Goal: Use online tool/utility: Use online tool/utility

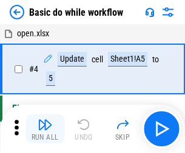
click at [45, 129] on img "button" at bounding box center [45, 124] width 15 height 15
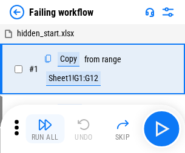
click at [45, 129] on img "button" at bounding box center [45, 124] width 15 height 15
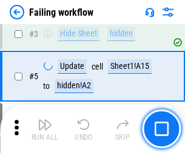
scroll to position [257, 0]
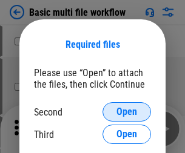
click at [126, 112] on span "Open" at bounding box center [126, 112] width 21 height 10
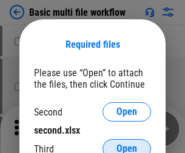
click at [126, 144] on span "Open" at bounding box center [126, 149] width 21 height 10
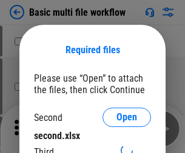
scroll to position [5, 0]
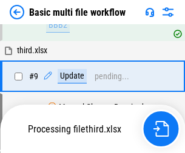
scroll to position [421, 0]
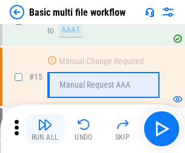
click at [45, 129] on img "button" at bounding box center [45, 124] width 15 height 15
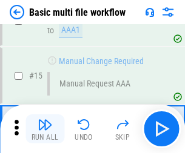
click at [45, 129] on img "button" at bounding box center [45, 124] width 15 height 15
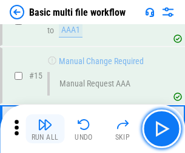
scroll to position [805, 0]
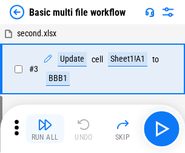
click at [45, 129] on img "button" at bounding box center [45, 124] width 15 height 15
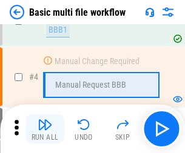
click at [45, 129] on img "button" at bounding box center [45, 124] width 15 height 15
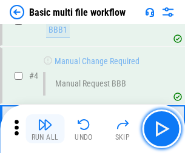
click at [45, 129] on img "button" at bounding box center [45, 124] width 15 height 15
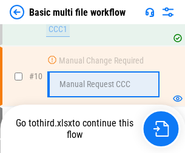
scroll to position [567, 0]
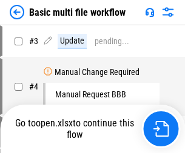
scroll to position [49, 0]
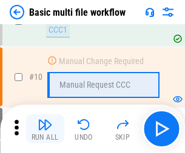
click at [45, 129] on img "button" at bounding box center [45, 124] width 15 height 15
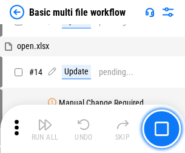
click at [45, 129] on img "button" at bounding box center [45, 124] width 15 height 15
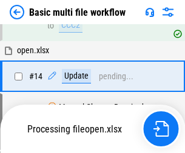
scroll to position [633, 0]
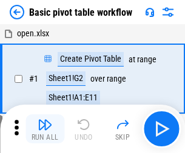
click at [45, 129] on img "button" at bounding box center [45, 124] width 15 height 15
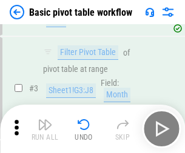
scroll to position [290, 0]
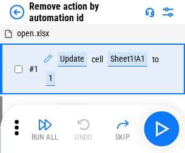
scroll to position [45, 0]
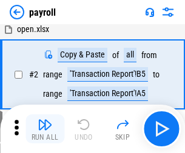
click at [45, 129] on img "button" at bounding box center [45, 124] width 15 height 15
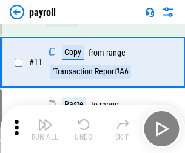
scroll to position [88, 0]
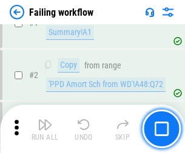
scroll to position [195, 0]
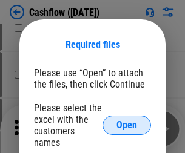
click at [126, 120] on span "Open" at bounding box center [126, 125] width 21 height 10
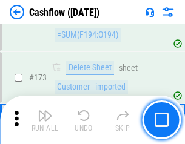
scroll to position [1281, 0]
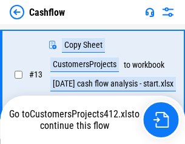
scroll to position [181, 0]
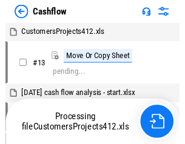
scroll to position [14, 0]
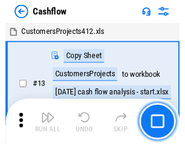
scroll to position [14, 0]
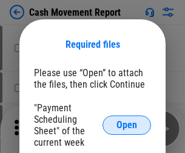
click at [126, 125] on span "Open" at bounding box center [126, 125] width 21 height 10
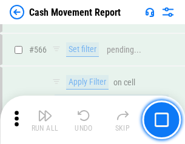
scroll to position [5545, 0]
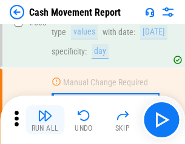
click at [45, 120] on img "button" at bounding box center [45, 115] width 15 height 15
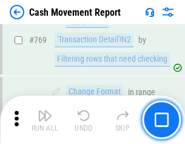
scroll to position [6723, 0]
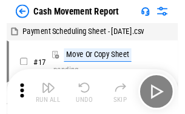
scroll to position [22, 0]
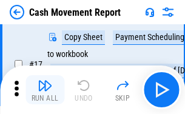
click at [45, 90] on img "button" at bounding box center [45, 85] width 15 height 15
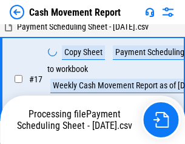
scroll to position [190, 0]
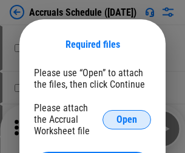
click at [126, 119] on span "Open" at bounding box center [126, 120] width 21 height 10
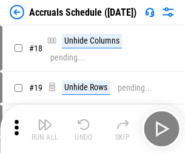
scroll to position [116, 0]
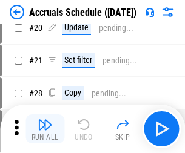
click at [45, 129] on img "button" at bounding box center [45, 124] width 15 height 15
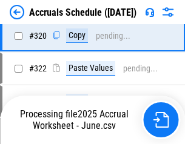
scroll to position [2251, 0]
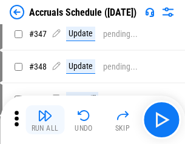
click at [45, 120] on img "button" at bounding box center [45, 115] width 15 height 15
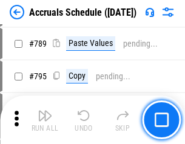
scroll to position [5083, 0]
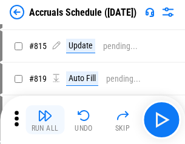
click at [45, 120] on img "button" at bounding box center [45, 115] width 15 height 15
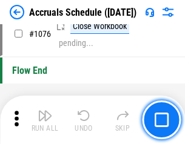
scroll to position [7247, 0]
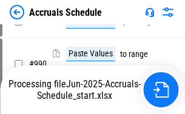
scroll to position [6035, 0]
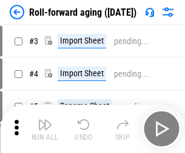
click at [45, 120] on img "button" at bounding box center [45, 124] width 15 height 15
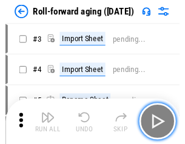
scroll to position [2, 0]
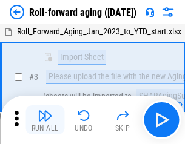
click at [45, 120] on img "button" at bounding box center [45, 115] width 15 height 15
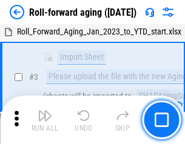
scroll to position [78, 0]
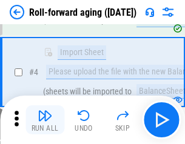
click at [45, 120] on img "button" at bounding box center [45, 115] width 15 height 15
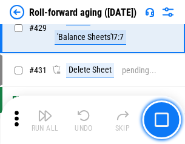
scroll to position [4196, 0]
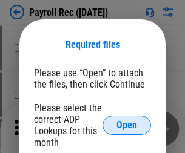
click at [126, 125] on span "Open" at bounding box center [126, 125] width 21 height 10
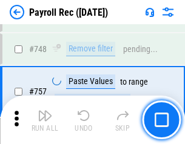
scroll to position [7162, 0]
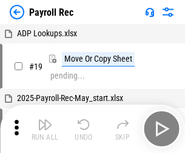
click at [45, 129] on img "button" at bounding box center [45, 124] width 15 height 15
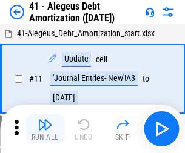
click at [45, 129] on img "button" at bounding box center [45, 124] width 15 height 15
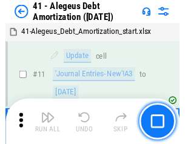
scroll to position [149, 0]
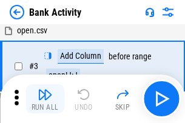
click at [45, 99] on img "button" at bounding box center [45, 94] width 15 height 15
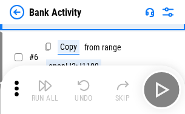
scroll to position [64, 0]
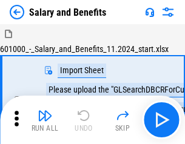
scroll to position [16, 0]
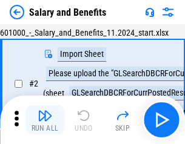
click at [45, 120] on img "button" at bounding box center [45, 115] width 15 height 15
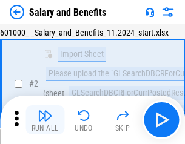
click at [45, 120] on img "button" at bounding box center [45, 115] width 15 height 15
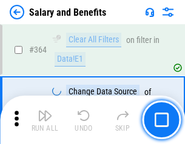
scroll to position [5698, 0]
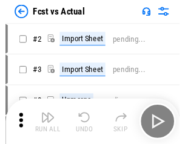
scroll to position [16, 0]
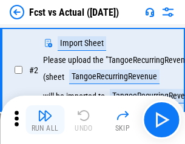
click at [45, 120] on img "button" at bounding box center [45, 115] width 15 height 15
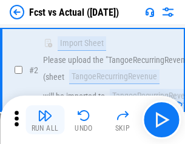
click at [45, 120] on img "button" at bounding box center [45, 115] width 15 height 15
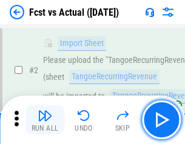
scroll to position [113, 0]
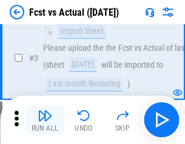
click at [45, 120] on img "button" at bounding box center [45, 115] width 15 height 15
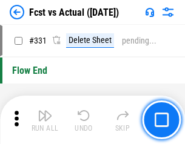
scroll to position [5792, 0]
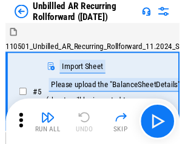
scroll to position [26, 0]
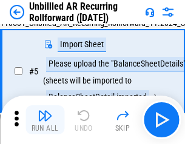
click at [45, 120] on img "button" at bounding box center [45, 115] width 15 height 15
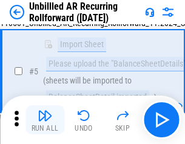
click at [45, 120] on img "button" at bounding box center [45, 115] width 15 height 15
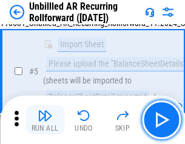
scroll to position [114, 0]
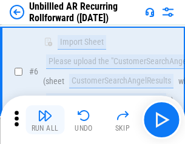
click at [45, 120] on img "button" at bounding box center [45, 115] width 15 height 15
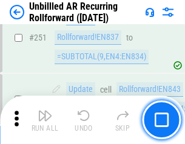
scroll to position [4110, 0]
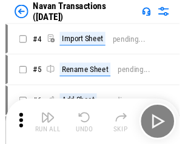
scroll to position [19, 0]
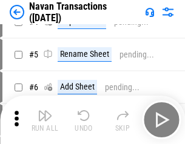
click at [45, 120] on img "button" at bounding box center [45, 115] width 15 height 15
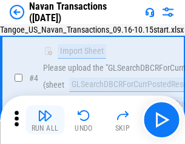
click at [45, 120] on img "button" at bounding box center [45, 115] width 15 height 15
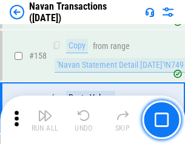
scroll to position [3923, 0]
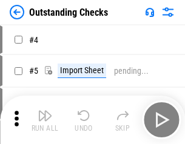
click at [45, 120] on img "button" at bounding box center [45, 115] width 15 height 15
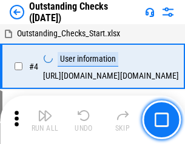
scroll to position [51, 0]
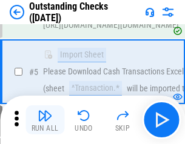
click at [45, 120] on img "button" at bounding box center [45, 115] width 15 height 15
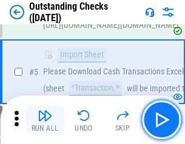
scroll to position [126, 0]
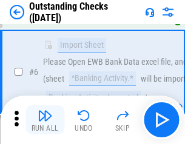
click at [45, 120] on img "button" at bounding box center [45, 115] width 15 height 15
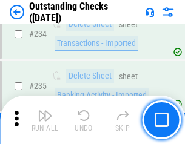
scroll to position [3674, 0]
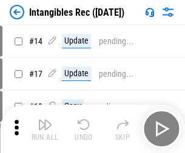
click at [45, 129] on img "button" at bounding box center [45, 124] width 15 height 15
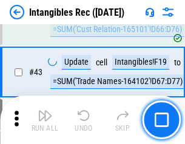
scroll to position [471, 0]
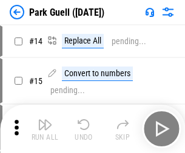
click at [45, 120] on img "button" at bounding box center [45, 124] width 15 height 15
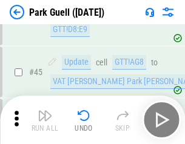
scroll to position [1513, 0]
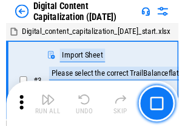
scroll to position [35, 0]
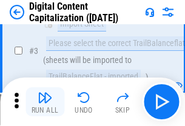
click at [45, 102] on img "button" at bounding box center [45, 97] width 15 height 15
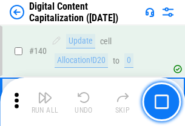
scroll to position [1283, 0]
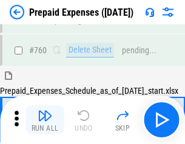
click at [45, 120] on img "button" at bounding box center [45, 115] width 15 height 15
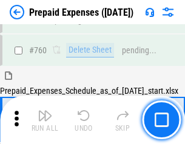
scroll to position [3354, 0]
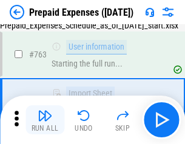
click at [45, 120] on img "button" at bounding box center [45, 115] width 15 height 15
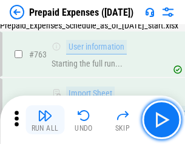
scroll to position [3425, 0]
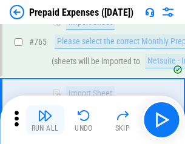
click at [45, 120] on img "button" at bounding box center [45, 115] width 15 height 15
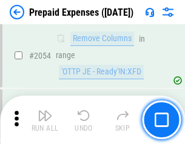
scroll to position [12647, 0]
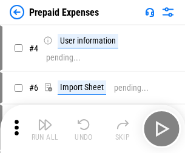
click at [45, 129] on img "button" at bounding box center [45, 124] width 15 height 15
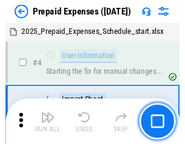
scroll to position [53, 0]
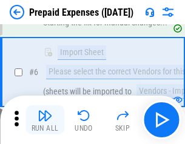
click at [45, 120] on img "button" at bounding box center [45, 115] width 15 height 15
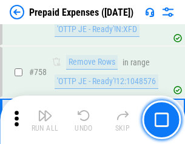
scroll to position [4311, 0]
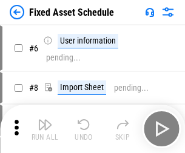
click at [45, 129] on img "button" at bounding box center [45, 124] width 15 height 15
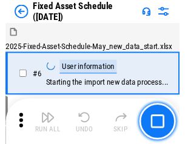
scroll to position [65, 0]
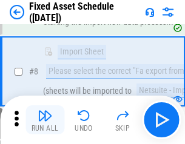
click at [45, 120] on img "button" at bounding box center [45, 115] width 15 height 15
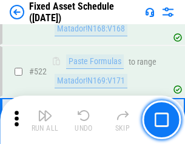
scroll to position [4205, 0]
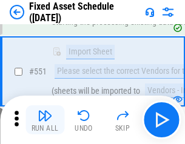
click at [45, 120] on img "button" at bounding box center [45, 115] width 15 height 15
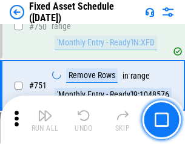
scroll to position [5899, 0]
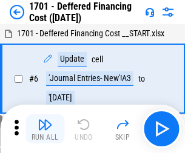
click at [45, 129] on img "button" at bounding box center [45, 124] width 15 height 15
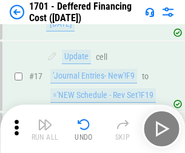
scroll to position [145, 0]
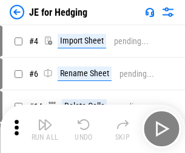
click at [45, 120] on img "button" at bounding box center [45, 124] width 15 height 15
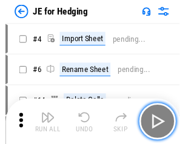
scroll to position [2, 0]
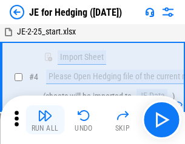
click at [45, 120] on img "button" at bounding box center [45, 115] width 15 height 15
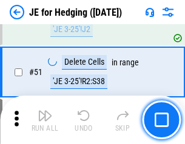
scroll to position [783, 0]
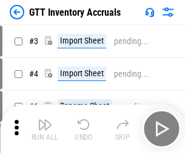
click at [45, 120] on img "button" at bounding box center [45, 124] width 15 height 15
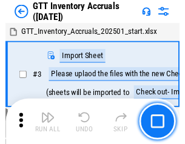
scroll to position [2, 0]
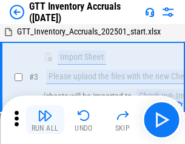
click at [45, 120] on img "button" at bounding box center [45, 115] width 15 height 15
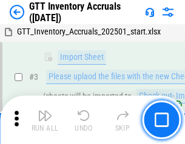
scroll to position [78, 0]
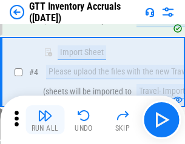
click at [45, 120] on img "button" at bounding box center [45, 115] width 15 height 15
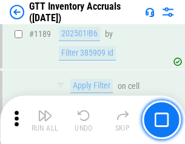
scroll to position [9880, 0]
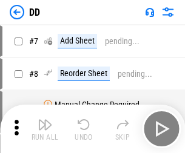
click at [45, 129] on img "button" at bounding box center [45, 124] width 15 height 15
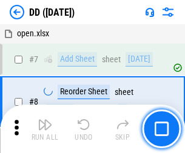
scroll to position [117, 0]
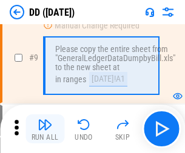
click at [45, 129] on img "button" at bounding box center [45, 124] width 15 height 15
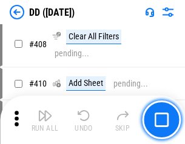
scroll to position [5414, 0]
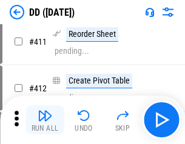
click at [45, 120] on img "button" at bounding box center [45, 115] width 15 height 15
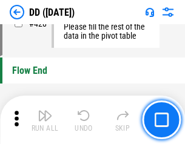
scroll to position [5791, 0]
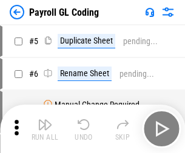
click at [45, 129] on img "button" at bounding box center [45, 124] width 15 height 15
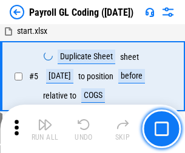
scroll to position [145, 0]
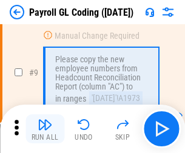
click at [45, 129] on img "button" at bounding box center [45, 124] width 15 height 15
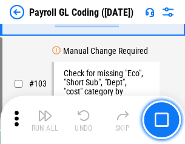
scroll to position [2839, 0]
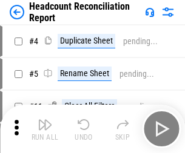
click at [45, 129] on img "button" at bounding box center [45, 124] width 15 height 15
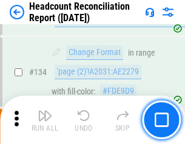
scroll to position [1454, 0]
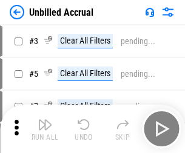
click at [45, 129] on img "button" at bounding box center [45, 124] width 15 height 15
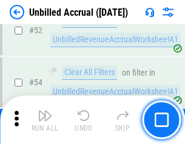
scroll to position [1263, 0]
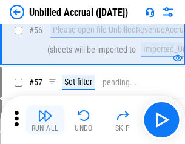
click at [45, 120] on img "button" at bounding box center [45, 115] width 15 height 15
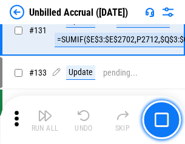
scroll to position [3604, 0]
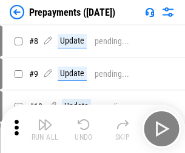
click at [45, 129] on img "button" at bounding box center [45, 124] width 15 height 15
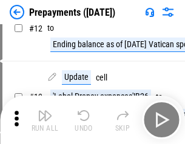
scroll to position [76, 0]
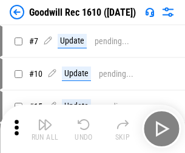
click at [45, 129] on img "button" at bounding box center [45, 124] width 15 height 15
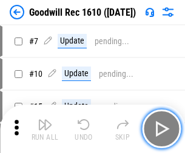
scroll to position [207, 0]
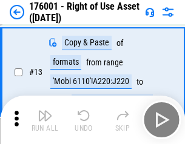
scroll to position [78, 0]
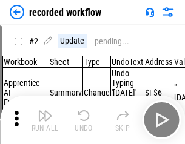
click at [45, 120] on img "button" at bounding box center [45, 115] width 15 height 15
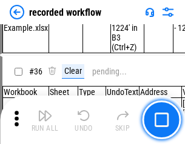
scroll to position [3782, 0]
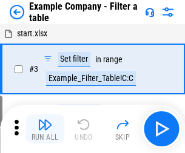
click at [45, 129] on img "button" at bounding box center [45, 124] width 15 height 15
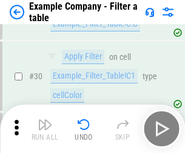
scroll to position [1107, 0]
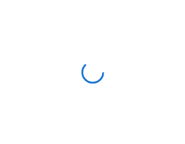
scroll to position [19, 0]
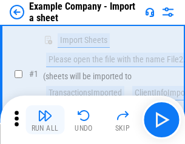
click at [45, 120] on img "button" at bounding box center [45, 115] width 15 height 15
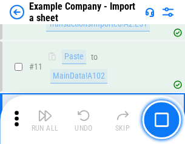
scroll to position [267, 0]
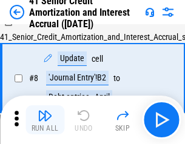
click at [45, 120] on img "button" at bounding box center [45, 115] width 15 height 15
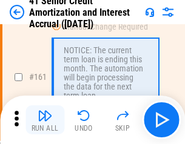
click at [45, 120] on img "button" at bounding box center [45, 115] width 15 height 15
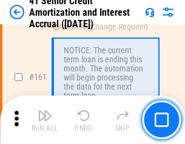
scroll to position [1294, 0]
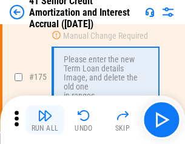
click at [45, 120] on img "button" at bounding box center [45, 115] width 15 height 15
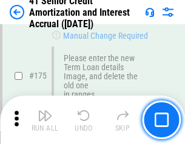
scroll to position [1417, 0]
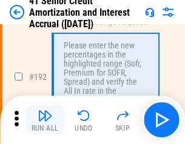
click at [45, 120] on img "button" at bounding box center [45, 115] width 15 height 15
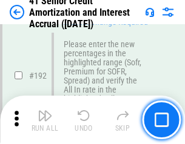
scroll to position [1544, 0]
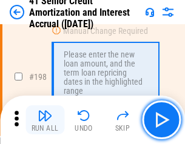
click at [45, 120] on img "button" at bounding box center [45, 115] width 15 height 15
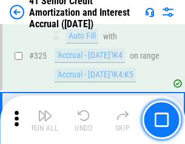
scroll to position [3091, 0]
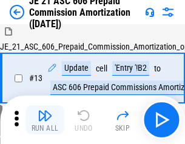
click at [45, 120] on img "button" at bounding box center [45, 115] width 15 height 15
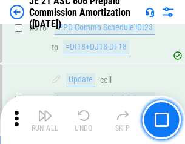
scroll to position [2259, 0]
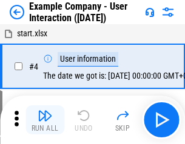
click at [45, 120] on img "button" at bounding box center [45, 115] width 15 height 15
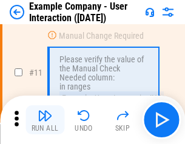
click at [45, 120] on img "button" at bounding box center [45, 115] width 15 height 15
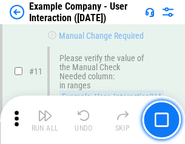
scroll to position [262, 0]
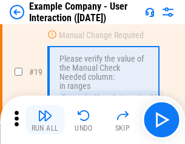
click at [45, 120] on img "button" at bounding box center [45, 115] width 15 height 15
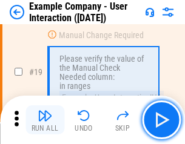
click at [45, 120] on img "button" at bounding box center [45, 115] width 15 height 15
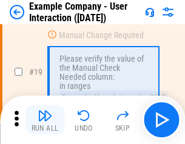
click at [45, 120] on img "button" at bounding box center [45, 115] width 15 height 15
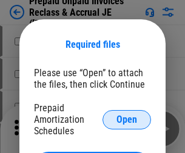
click at [126, 119] on span "Open" at bounding box center [126, 120] width 21 height 10
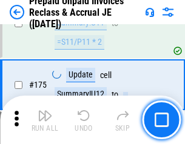
scroll to position [1633, 0]
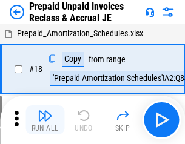
click at [45, 120] on img "button" at bounding box center [45, 115] width 15 height 15
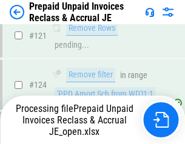
scroll to position [991, 0]
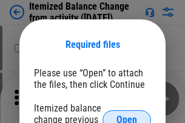
click at [126, 115] on span "Open" at bounding box center [126, 120] width 21 height 10
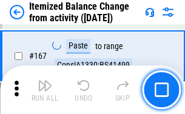
scroll to position [1322, 0]
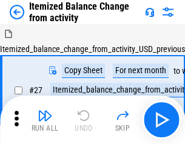
scroll to position [19, 0]
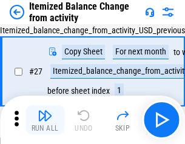
click at [45, 120] on img "button" at bounding box center [45, 115] width 15 height 15
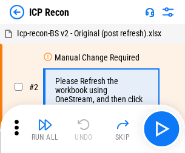
scroll to position [5, 0]
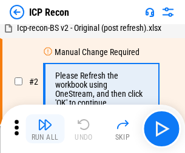
click at [45, 129] on img "button" at bounding box center [45, 124] width 15 height 15
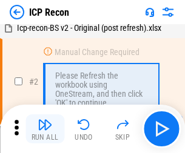
click at [45, 129] on img "button" at bounding box center [45, 124] width 15 height 15
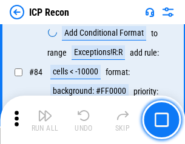
scroll to position [1186, 0]
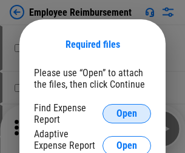
click at [126, 114] on span "Open" at bounding box center [126, 114] width 21 height 10
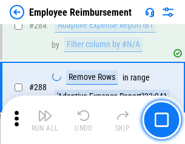
scroll to position [3289, 0]
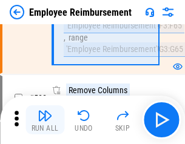
click at [45, 120] on img "button" at bounding box center [45, 115] width 15 height 15
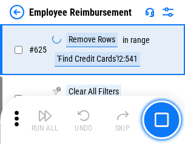
scroll to position [7244, 0]
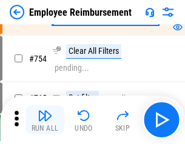
click at [45, 120] on img "button" at bounding box center [45, 115] width 15 height 15
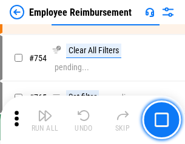
click at [45, 120] on img "button" at bounding box center [45, 115] width 15 height 15
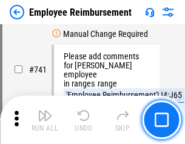
scroll to position [8489, 0]
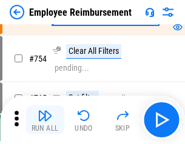
click at [45, 120] on img "button" at bounding box center [45, 115] width 15 height 15
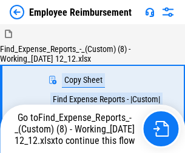
scroll to position [41, 0]
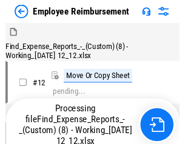
scroll to position [41, 0]
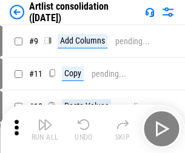
click at [45, 129] on img "button" at bounding box center [45, 124] width 15 height 15
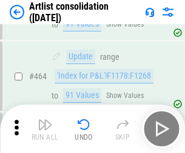
scroll to position [5298, 0]
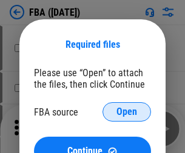
click at [126, 112] on span "Open" at bounding box center [126, 112] width 21 height 10
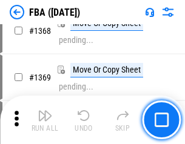
scroll to position [12994, 0]
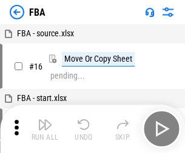
scroll to position [12, 0]
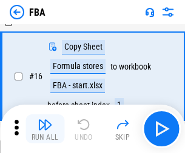
click at [45, 129] on img "button" at bounding box center [45, 124] width 15 height 15
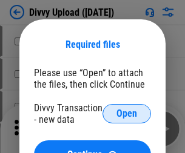
click at [126, 114] on span "Open" at bounding box center [126, 114] width 21 height 10
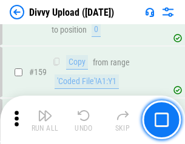
scroll to position [1253, 0]
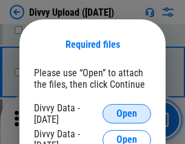
click at [126, 114] on span "Open" at bounding box center [126, 114] width 21 height 10
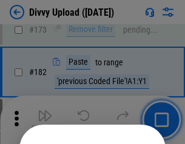
scroll to position [1358, 0]
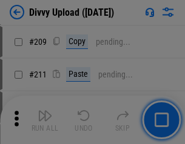
scroll to position [2055, 0]
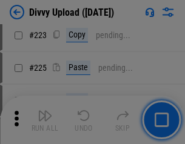
scroll to position [2415, 0]
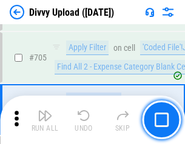
scroll to position [8277, 0]
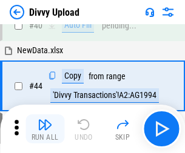
click at [45, 129] on img "button" at bounding box center [45, 124] width 15 height 15
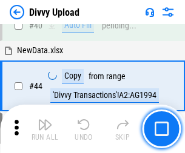
scroll to position [133, 0]
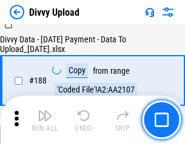
scroll to position [1424, 0]
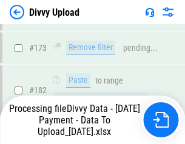
scroll to position [1354, 0]
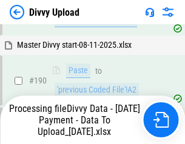
scroll to position [1621, 0]
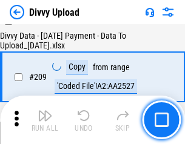
scroll to position [2225, 0]
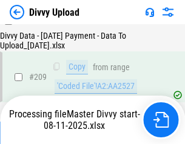
scroll to position [2225, 0]
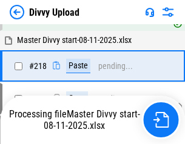
scroll to position [2605, 0]
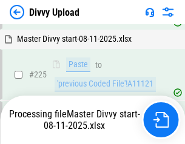
scroll to position [2872, 0]
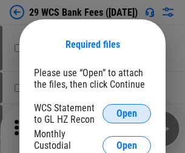
click at [126, 114] on span "Open" at bounding box center [126, 114] width 21 height 10
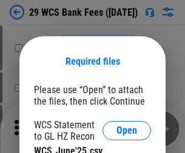
scroll to position [17, 0]
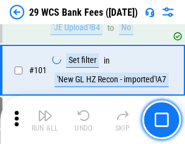
scroll to position [1179, 0]
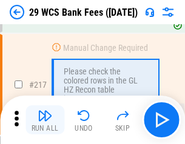
click at [45, 120] on img "button" at bounding box center [45, 115] width 15 height 15
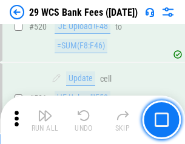
scroll to position [6244, 0]
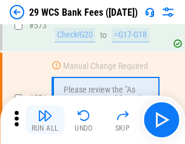
click at [45, 120] on img "button" at bounding box center [45, 115] width 15 height 15
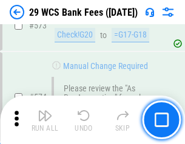
scroll to position [6700, 0]
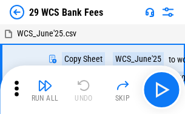
scroll to position [22, 0]
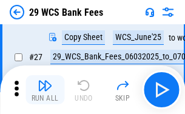
click at [45, 90] on img "button" at bounding box center [45, 85] width 15 height 15
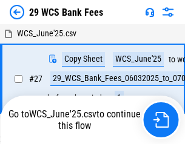
scroll to position [7, 0]
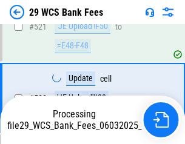
scroll to position [6616, 0]
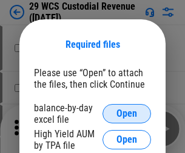
click at [126, 114] on span "Open" at bounding box center [126, 114] width 21 height 10
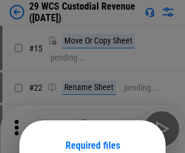
scroll to position [101, 0]
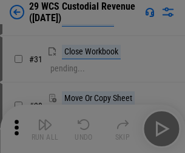
scroll to position [260, 0]
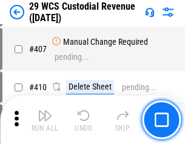
scroll to position [5604, 0]
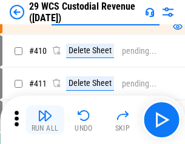
click at [45, 120] on img "button" at bounding box center [45, 115] width 15 height 15
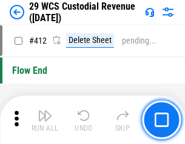
scroll to position [5778, 0]
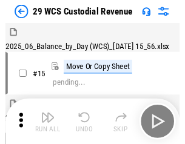
scroll to position [29, 0]
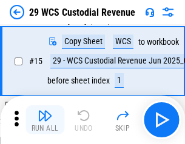
click at [45, 120] on img "button" at bounding box center [45, 115] width 15 height 15
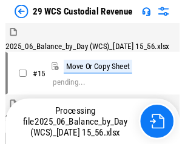
scroll to position [29, 0]
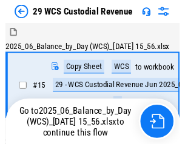
scroll to position [22, 0]
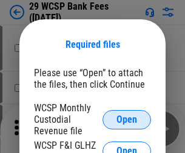
click at [126, 119] on span "Open" at bounding box center [126, 120] width 21 height 10
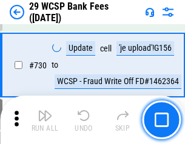
scroll to position [6097, 0]
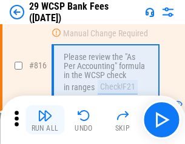
click at [45, 120] on img "button" at bounding box center [45, 115] width 15 height 15
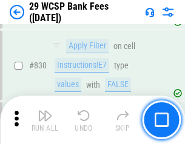
scroll to position [7677, 0]
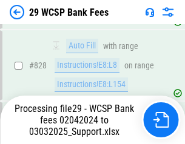
scroll to position [7663, 0]
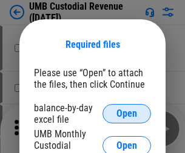
click at [126, 114] on span "Open" at bounding box center [126, 114] width 21 height 10
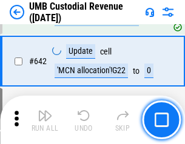
scroll to position [6267, 0]
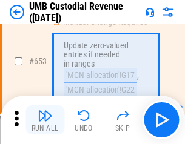
click at [45, 120] on img "button" at bounding box center [45, 115] width 15 height 15
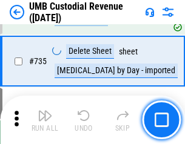
scroll to position [7399, 0]
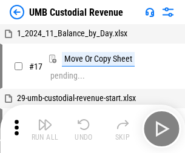
scroll to position [9, 0]
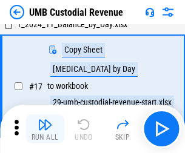
click at [45, 129] on img "button" at bounding box center [45, 124] width 15 height 15
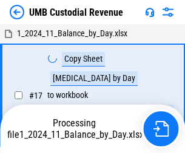
scroll to position [9, 0]
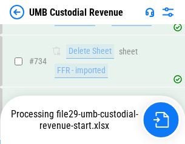
scroll to position [7371, 0]
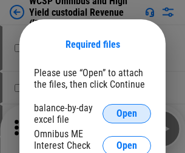
click at [126, 114] on span "Open" at bounding box center [126, 114] width 21 height 10
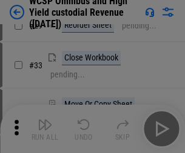
scroll to position [276, 0]
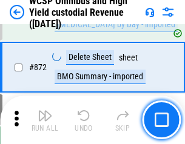
scroll to position [10240, 0]
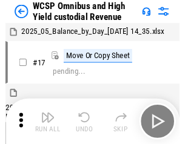
scroll to position [7, 0]
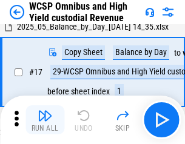
click at [45, 120] on img "button" at bounding box center [45, 115] width 15 height 15
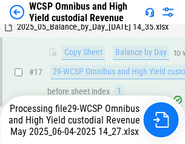
scroll to position [252, 0]
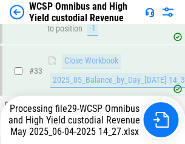
scroll to position [599, 0]
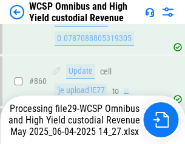
scroll to position [10212, 0]
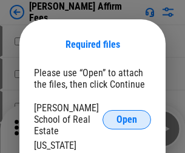
click at [126, 115] on span "Open" at bounding box center [126, 120] width 21 height 10
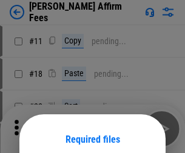
scroll to position [95, 0]
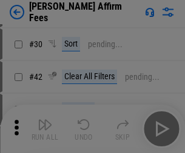
scroll to position [246, 0]
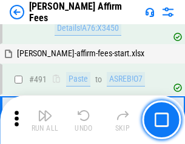
scroll to position [3290, 0]
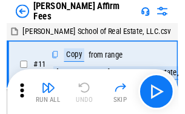
scroll to position [12, 0]
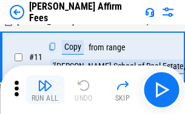
click at [45, 90] on img "button" at bounding box center [45, 85] width 15 height 15
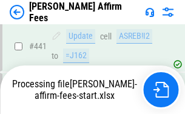
scroll to position [3173, 0]
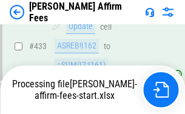
scroll to position [3243, 0]
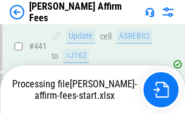
scroll to position [3173, 0]
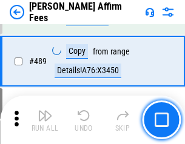
scroll to position [3158, 0]
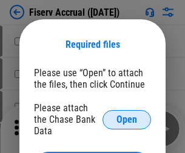
click at [126, 115] on span "Open" at bounding box center [126, 120] width 21 height 10
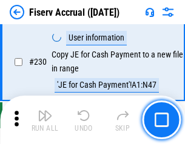
scroll to position [3834, 0]
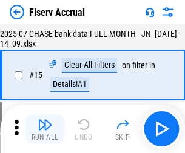
click at [45, 129] on img "button" at bounding box center [45, 124] width 15 height 15
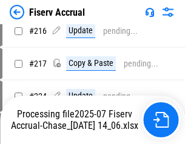
scroll to position [3672, 0]
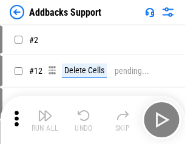
click at [45, 120] on img "button" at bounding box center [45, 115] width 15 height 15
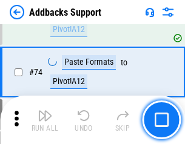
scroll to position [881, 0]
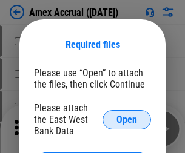
click at [126, 119] on span "Open" at bounding box center [126, 120] width 21 height 10
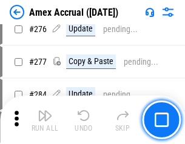
scroll to position [3228, 0]
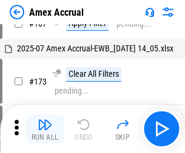
click at [45, 129] on img "button" at bounding box center [45, 124] width 15 height 15
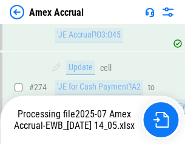
scroll to position [3527, 0]
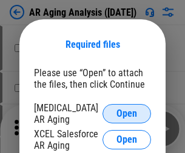
click at [126, 112] on span "Open" at bounding box center [126, 114] width 21 height 10
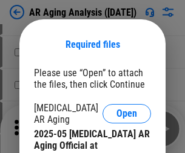
scroll to position [364, 0]
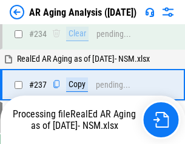
scroll to position [1875, 0]
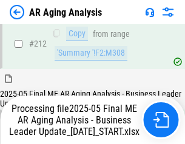
scroll to position [1862, 0]
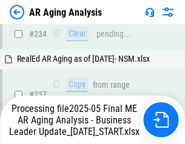
scroll to position [1912, 0]
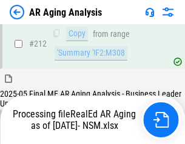
scroll to position [1810, 0]
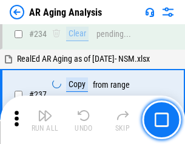
scroll to position [1862, 0]
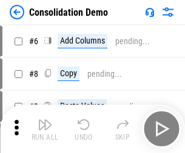
click at [45, 129] on img "button" at bounding box center [45, 124] width 15 height 15
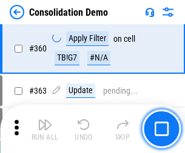
scroll to position [4055, 0]
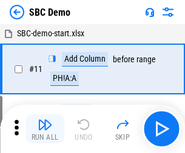
click at [45, 129] on img "button" at bounding box center [45, 124] width 15 height 15
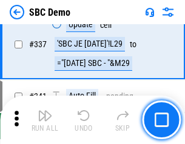
scroll to position [3183, 0]
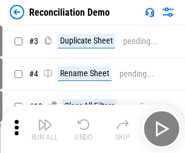
click at [45, 129] on img "button" at bounding box center [45, 124] width 15 height 15
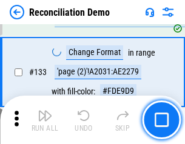
scroll to position [1437, 0]
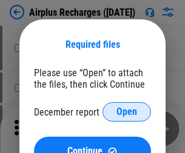
click at [126, 112] on span "Open" at bounding box center [126, 112] width 21 height 10
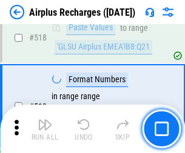
scroll to position [5207, 0]
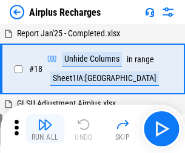
click at [45, 129] on img "button" at bounding box center [45, 124] width 15 height 15
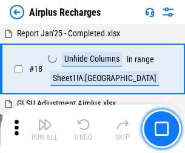
scroll to position [53, 0]
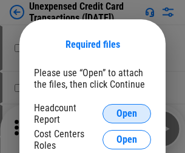
click at [126, 114] on span "Open" at bounding box center [126, 114] width 21 height 10
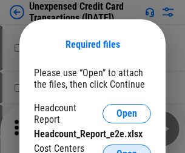
click at [126, 149] on span "Open" at bounding box center [126, 154] width 21 height 10
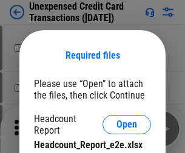
scroll to position [11, 0]
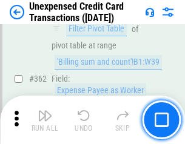
scroll to position [3112, 0]
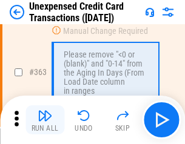
click at [45, 120] on img "button" at bounding box center [45, 115] width 15 height 15
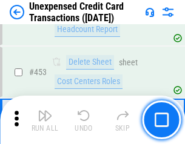
scroll to position [4127, 0]
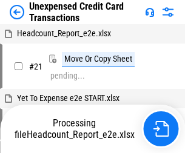
scroll to position [19, 0]
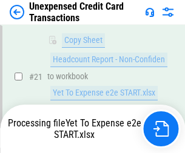
scroll to position [197, 0]
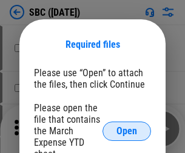
click at [126, 131] on span "Open" at bounding box center [126, 131] width 21 height 10
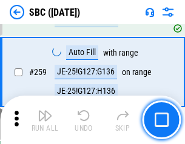
scroll to position [2364, 0]
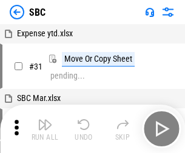
scroll to position [12, 0]
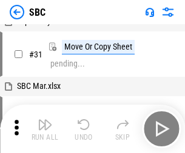
click at [45, 129] on img "button" at bounding box center [45, 124] width 15 height 15
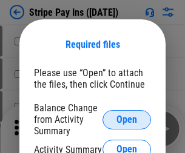
click at [126, 119] on span "Open" at bounding box center [126, 120] width 21 height 10
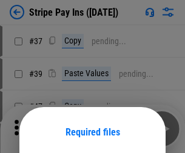
scroll to position [88, 0]
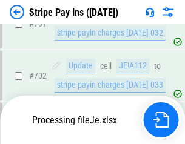
scroll to position [5959, 0]
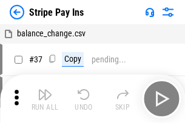
click at [45, 99] on img "button" at bounding box center [45, 94] width 15 height 15
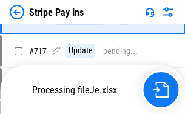
scroll to position [6267, 0]
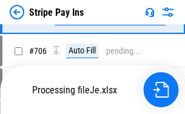
scroll to position [6112, 0]
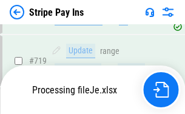
scroll to position [6345, 0]
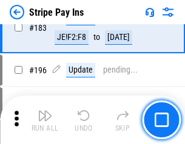
scroll to position [1638, 0]
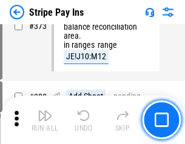
click at [45, 120] on img "button" at bounding box center [45, 115] width 15 height 15
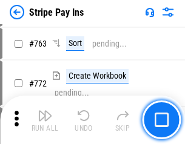
scroll to position [6329, 0]
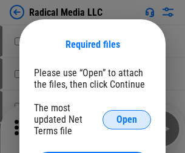
click at [126, 119] on span "Open" at bounding box center [126, 120] width 21 height 10
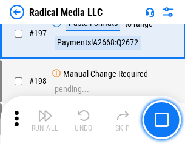
scroll to position [2799, 0]
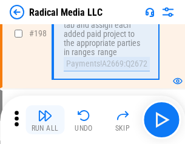
click at [45, 120] on img "button" at bounding box center [45, 115] width 15 height 15
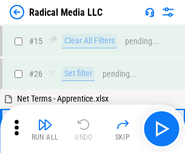
scroll to position [68, 0]
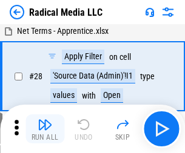
click at [45, 129] on img "button" at bounding box center [45, 124] width 15 height 15
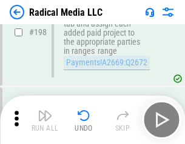
scroll to position [3033, 0]
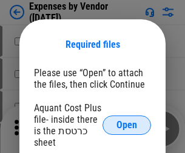
click at [126, 125] on span "Open" at bounding box center [126, 125] width 21 height 10
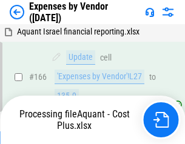
scroll to position [910, 0]
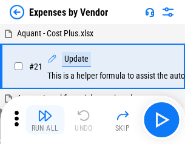
click at [45, 120] on img "button" at bounding box center [45, 115] width 15 height 15
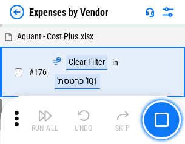
scroll to position [962, 0]
